Goal: Task Accomplishment & Management: Manage account settings

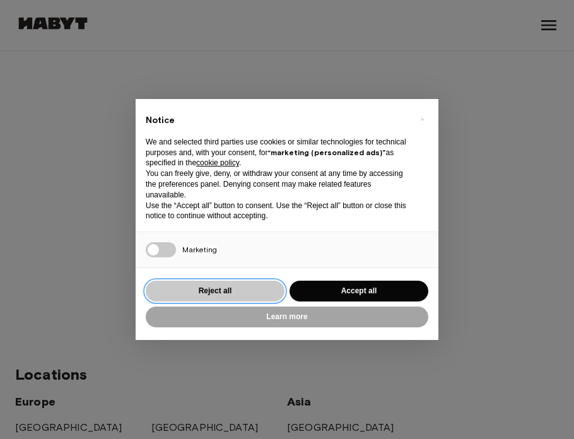
click at [236, 283] on button "Reject all" at bounding box center [215, 290] width 139 height 21
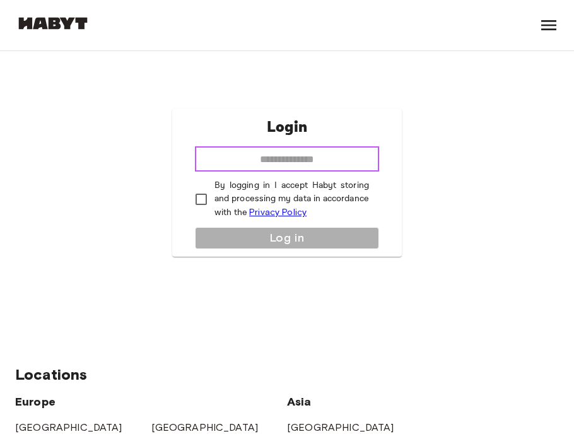
click at [321, 158] on input "email" at bounding box center [287, 158] width 184 height 25
type input "**********"
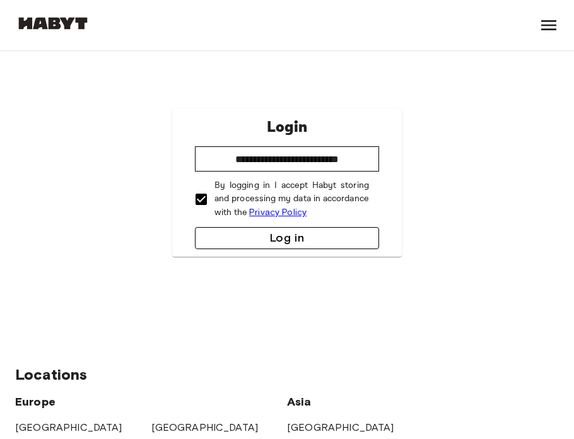
click at [233, 231] on button "Log in" at bounding box center [287, 238] width 184 height 22
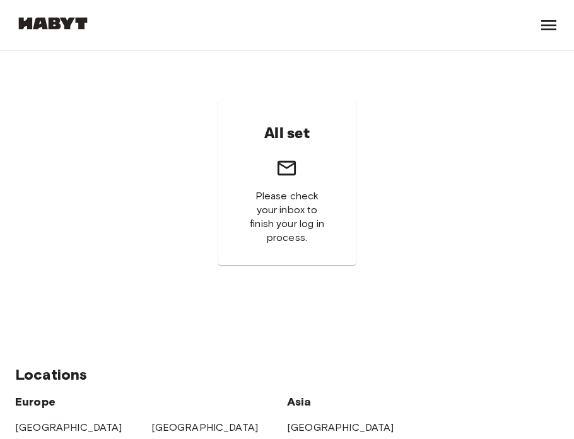
click at [320, 188] on div "All set Please check your inbox to finish your log in process." at bounding box center [286, 182] width 137 height 164
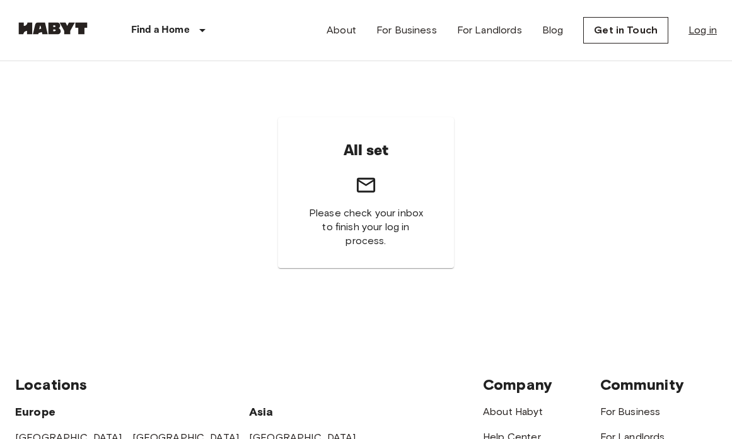
click at [573, 30] on link "Log in" at bounding box center [702, 30] width 28 height 15
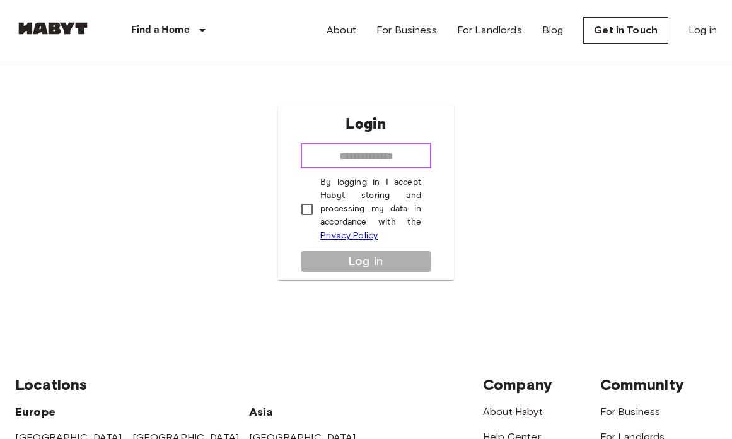
click at [383, 157] on input "email" at bounding box center [366, 155] width 130 height 25
type input "**********"
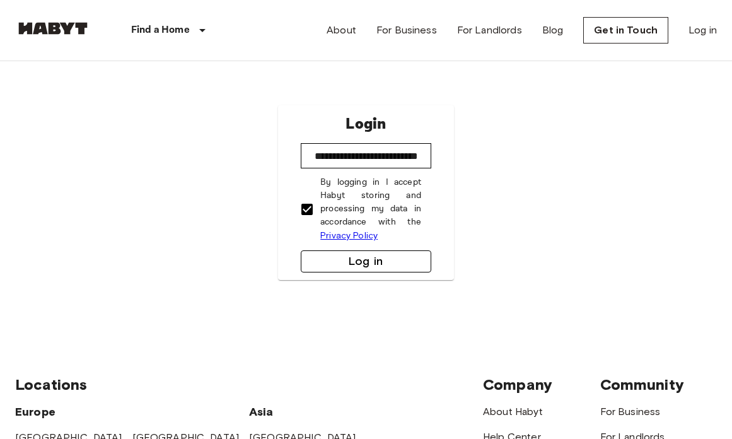
click at [333, 263] on button "Log in" at bounding box center [366, 261] width 130 height 22
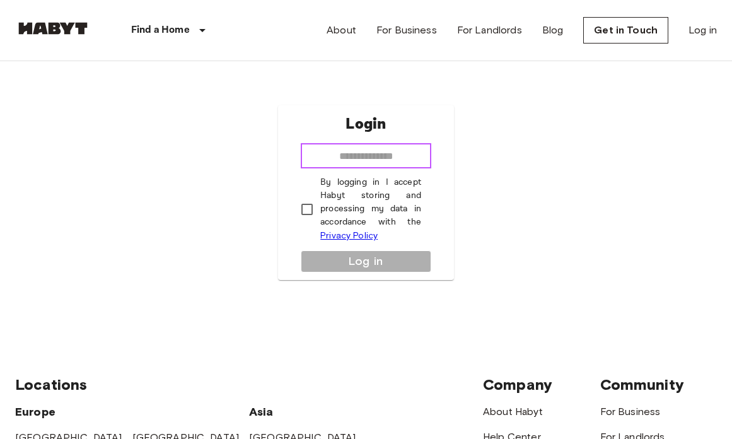
click at [351, 155] on input "email" at bounding box center [366, 155] width 130 height 25
type input "**********"
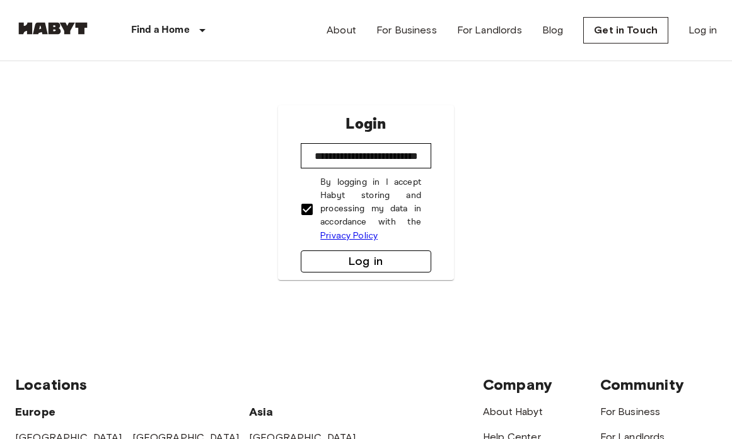
click at [367, 261] on button "Log in" at bounding box center [366, 261] width 130 height 22
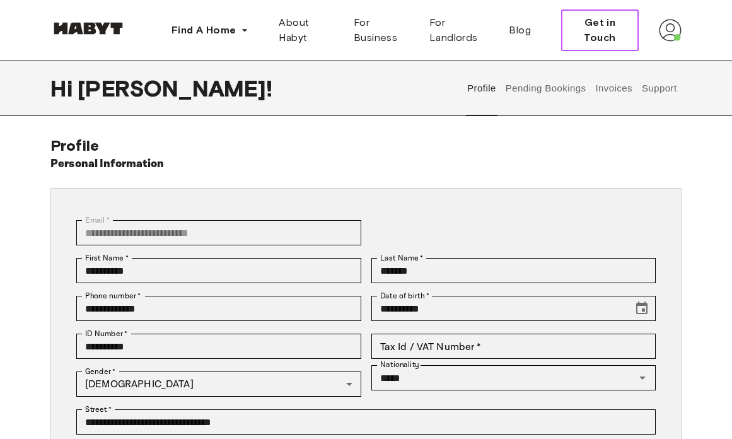
click at [597, 37] on span "Get in Touch" at bounding box center [600, 30] width 56 height 30
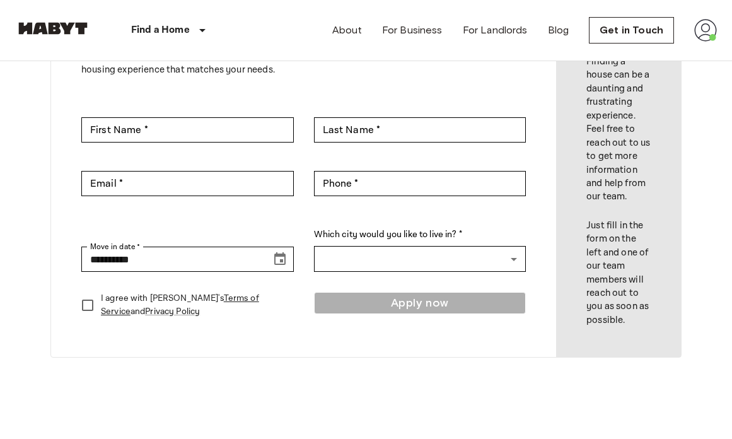
scroll to position [140, 0]
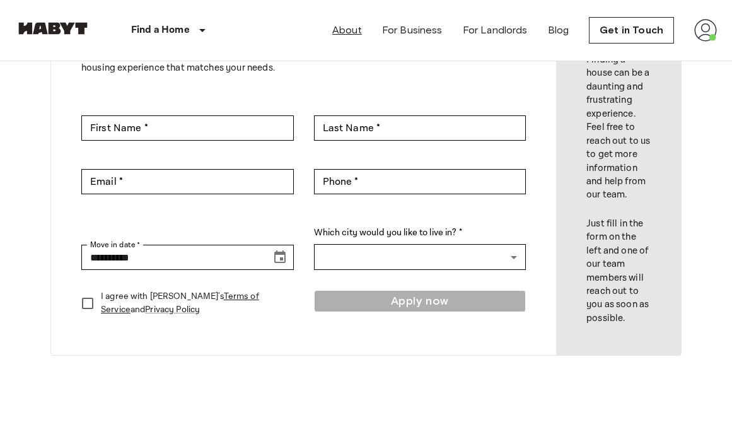
click at [342, 31] on link "About" at bounding box center [347, 30] width 30 height 15
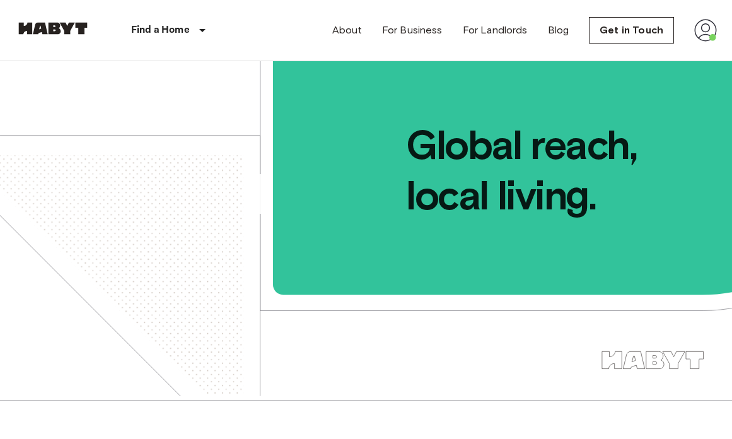
click at [698, 31] on img at bounding box center [705, 30] width 23 height 23
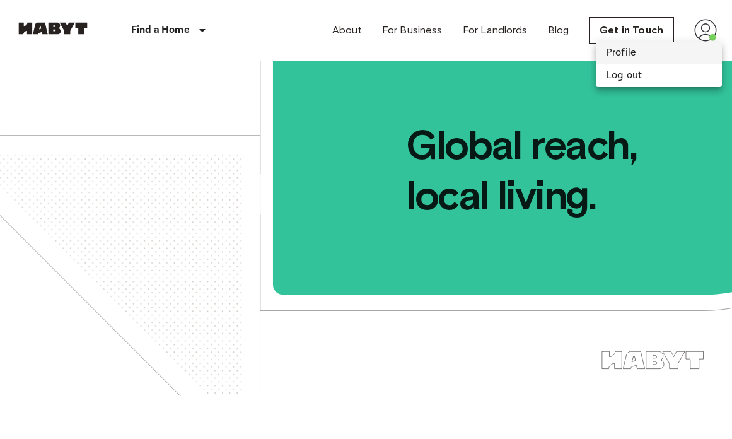
click at [645, 59] on li "Profile" at bounding box center [659, 53] width 126 height 23
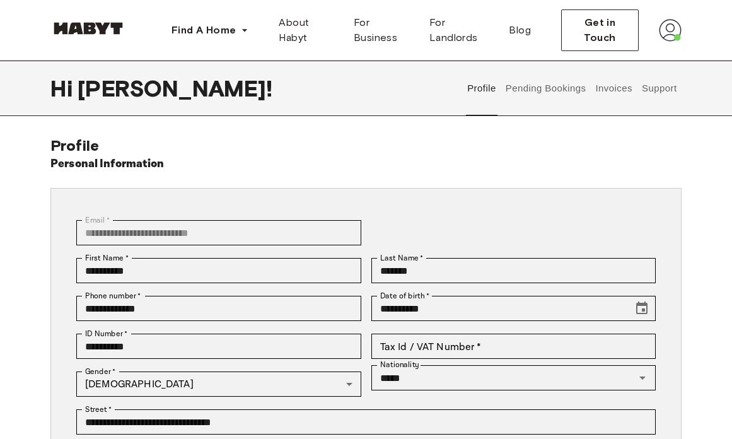
click at [658, 89] on button "Support" at bounding box center [659, 88] width 38 height 55
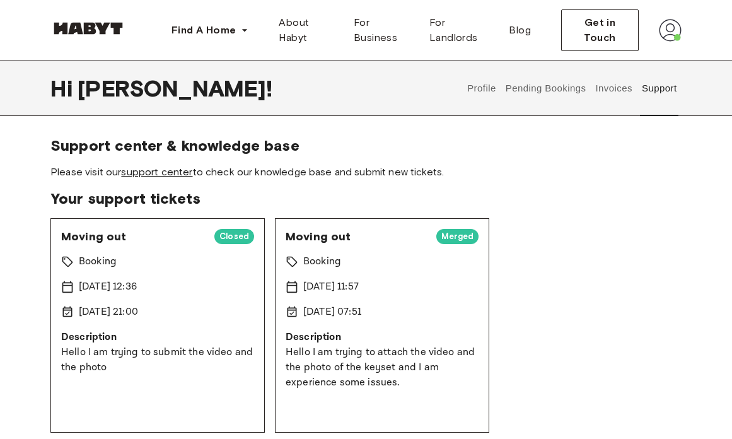
click at [175, 168] on link "support center" at bounding box center [156, 172] width 71 height 12
